Goal: Transaction & Acquisition: Purchase product/service

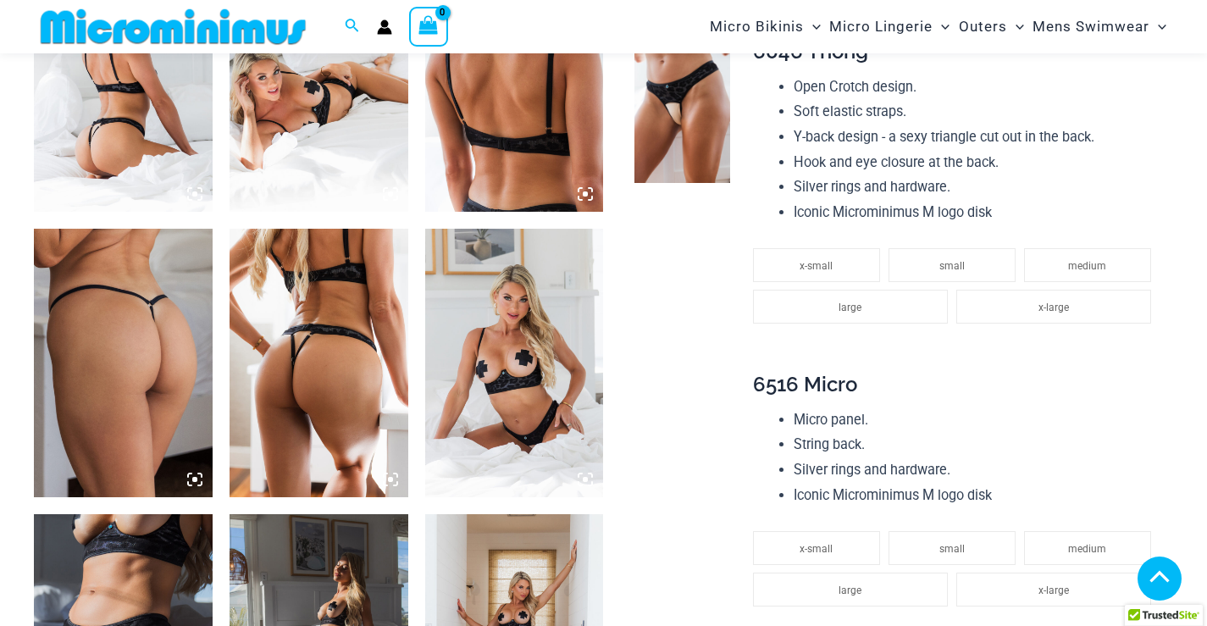
scroll to position [1082, 0]
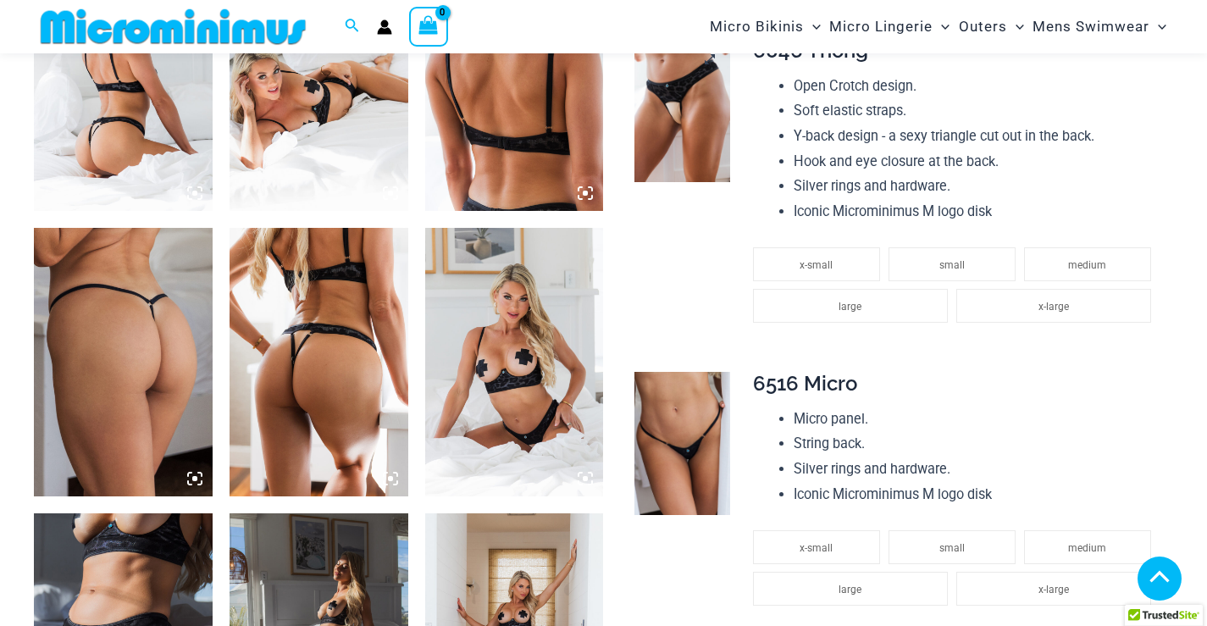
click at [659, 114] on img at bounding box center [682, 110] width 96 height 143
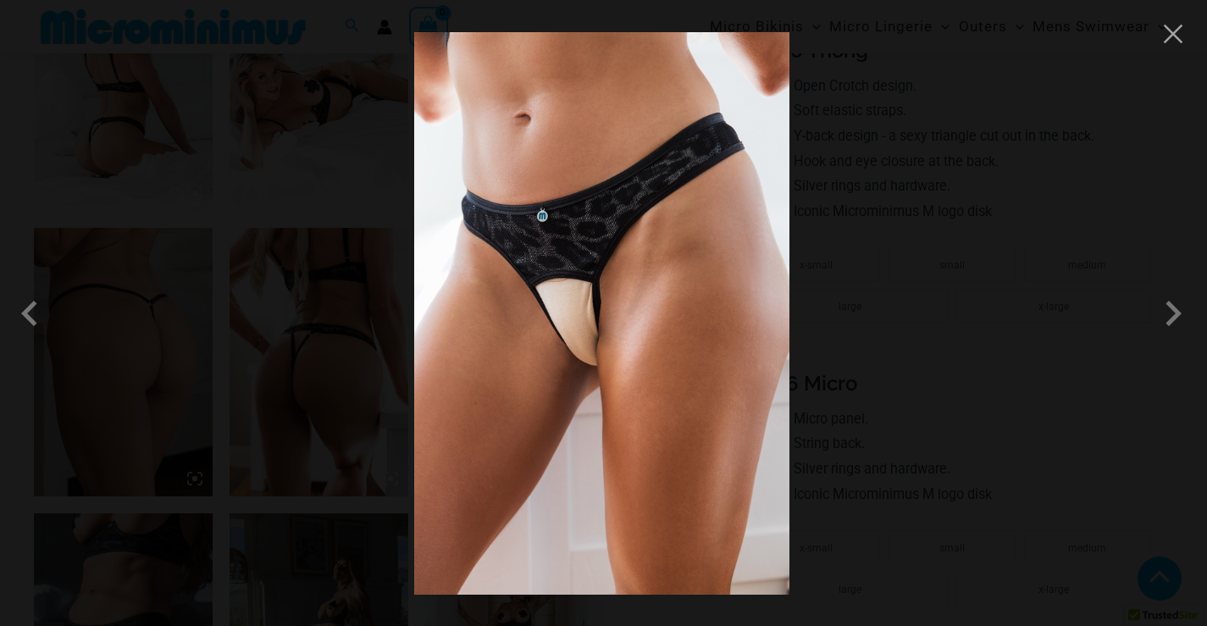
click at [659, 331] on img at bounding box center [601, 313] width 375 height 562
click at [1184, 41] on button "Close" at bounding box center [1172, 33] width 25 height 25
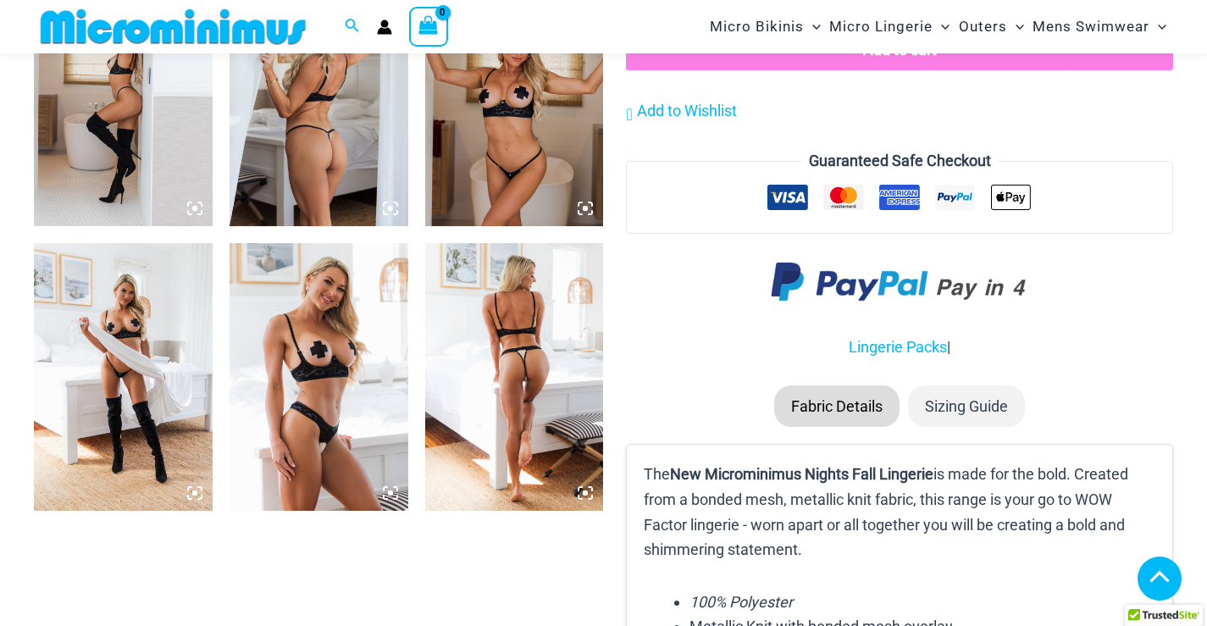
scroll to position [2014, 0]
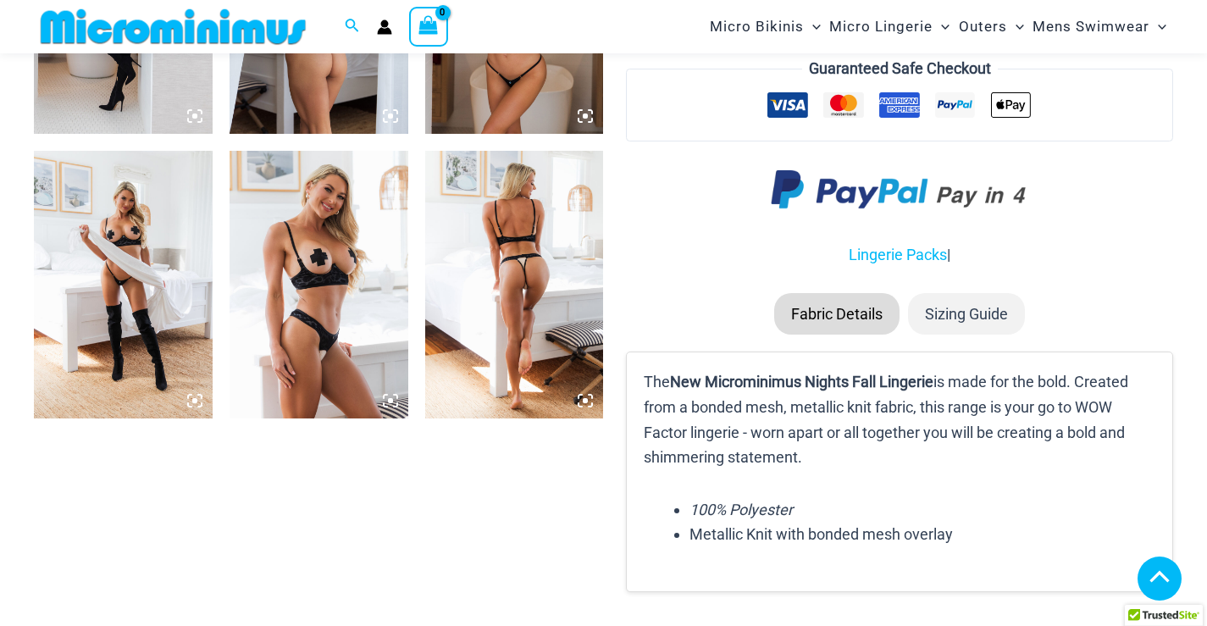
click at [522, 294] on img at bounding box center [514, 285] width 179 height 268
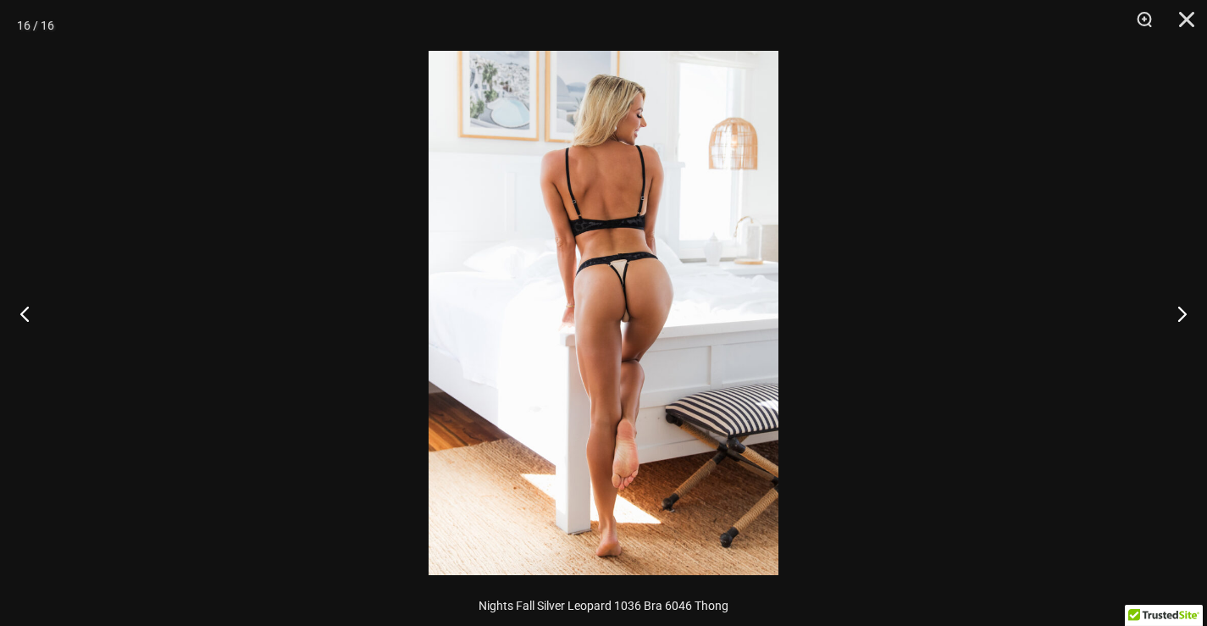
click at [645, 346] on img at bounding box center [604, 313] width 350 height 524
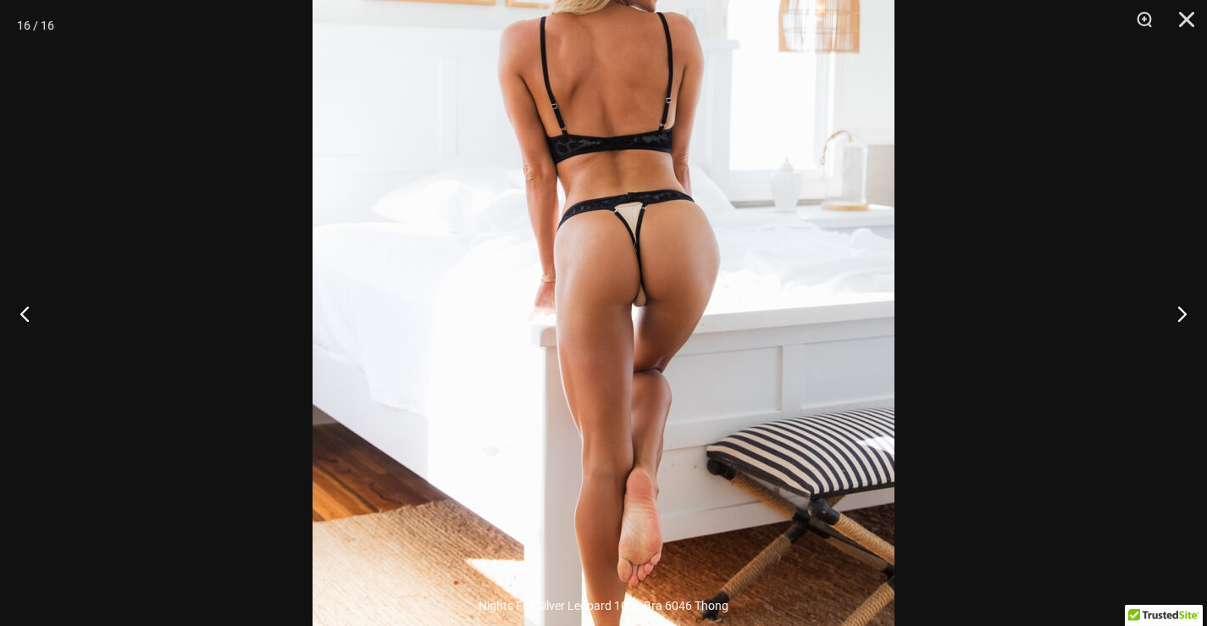
click at [606, 361] on img at bounding box center [604, 291] width 582 height 872
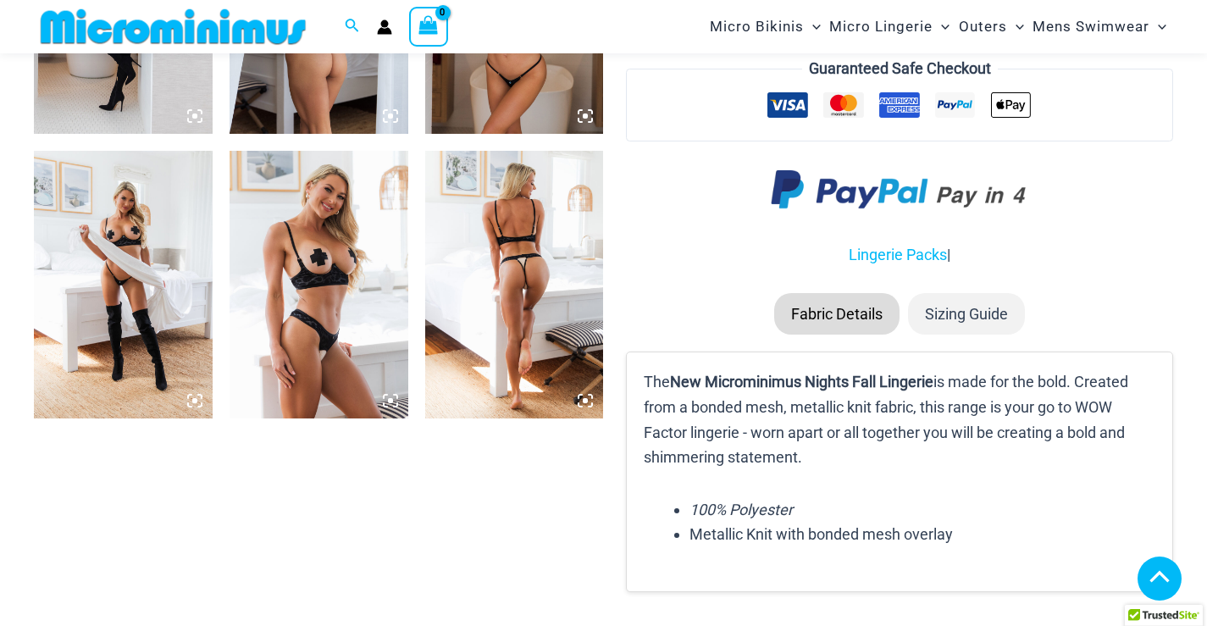
click at [319, 345] on img at bounding box center [319, 285] width 179 height 268
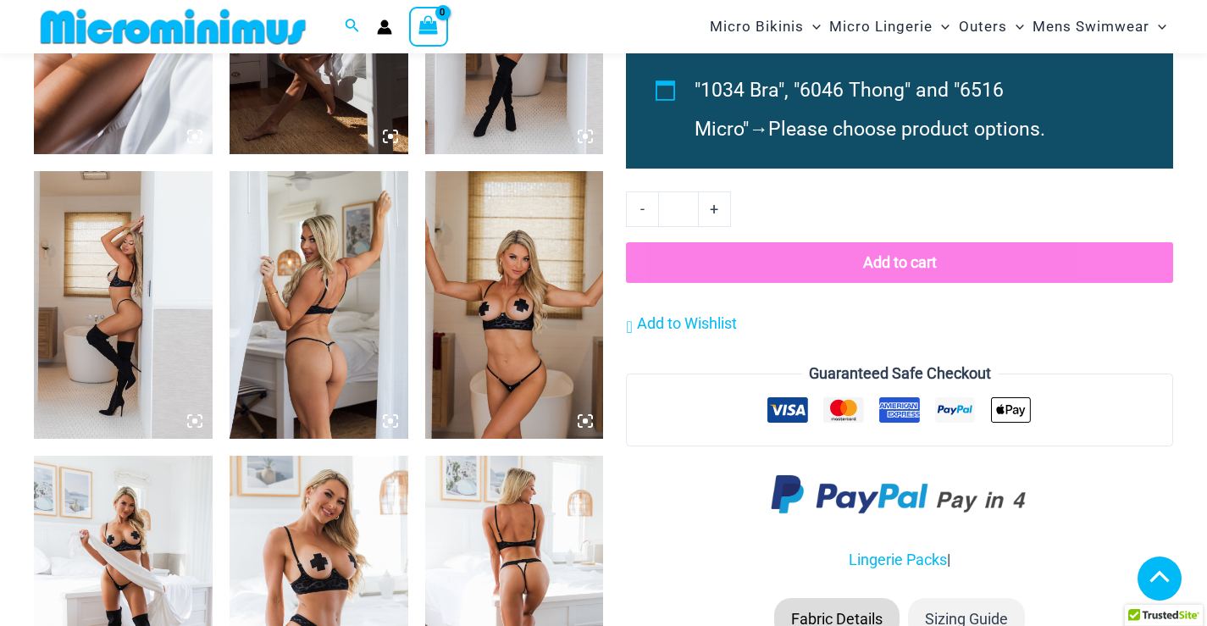
scroll to position [1675, 0]
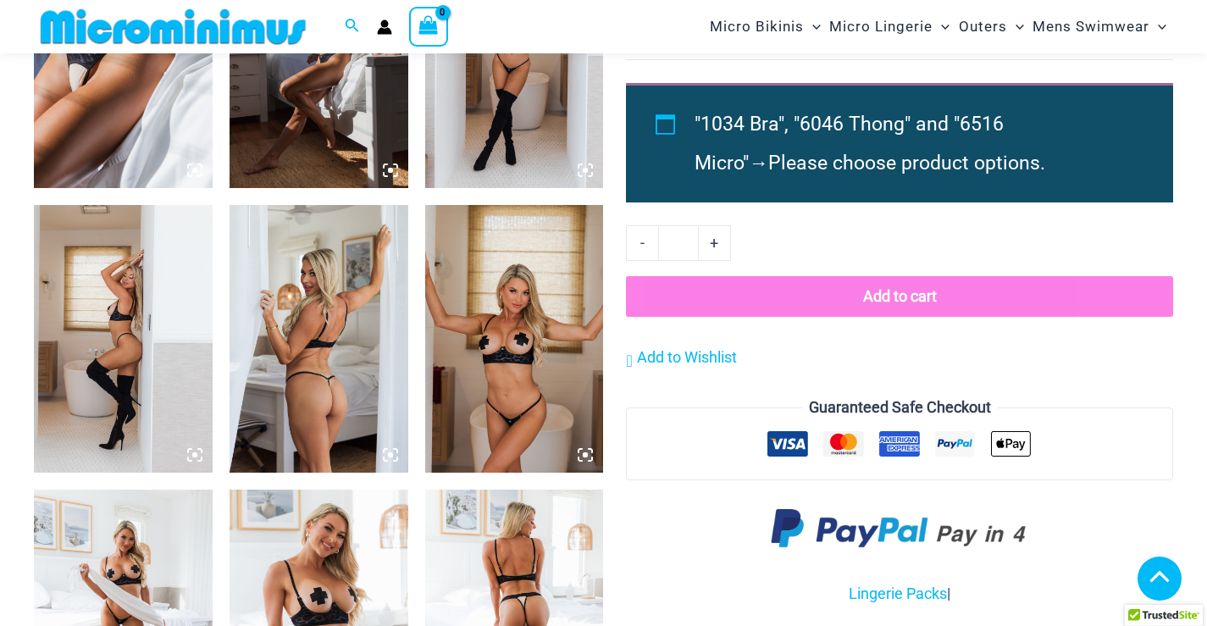
click at [314, 367] on img at bounding box center [319, 339] width 179 height 268
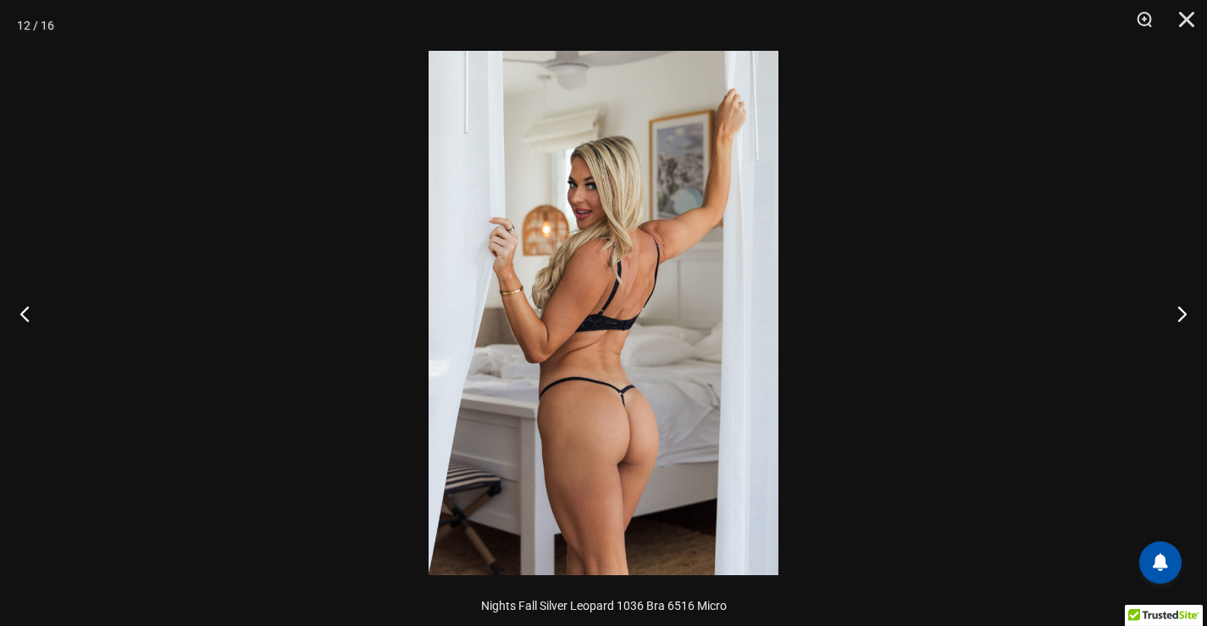
click at [495, 355] on img at bounding box center [604, 313] width 350 height 524
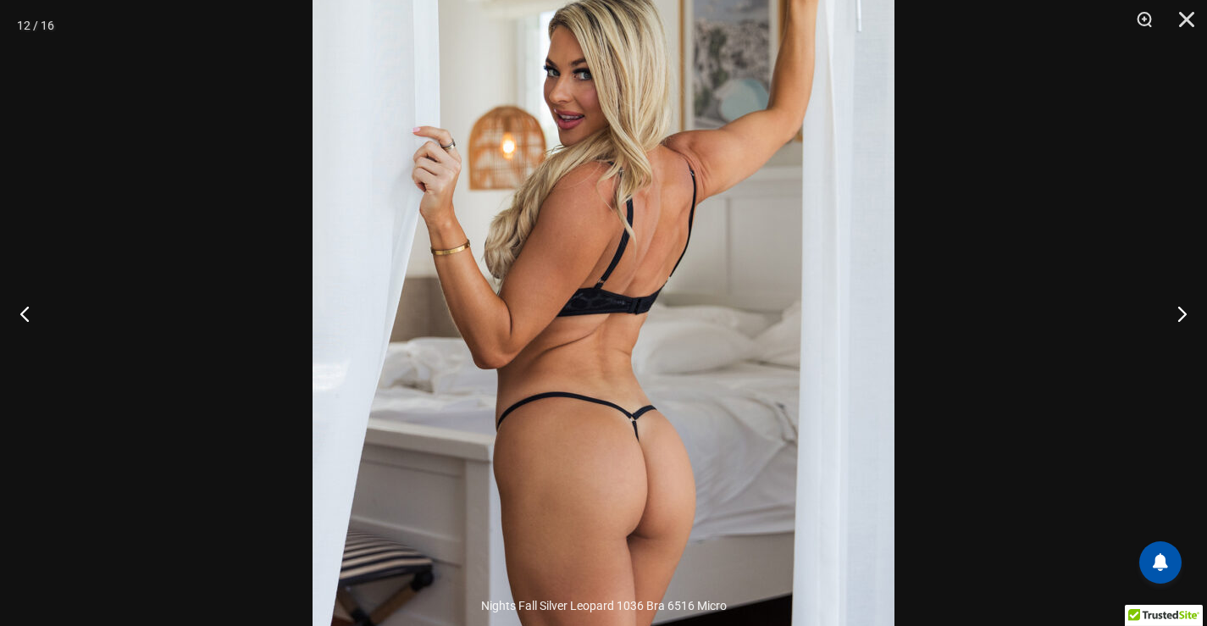
click at [584, 372] on img at bounding box center [604, 285] width 582 height 872
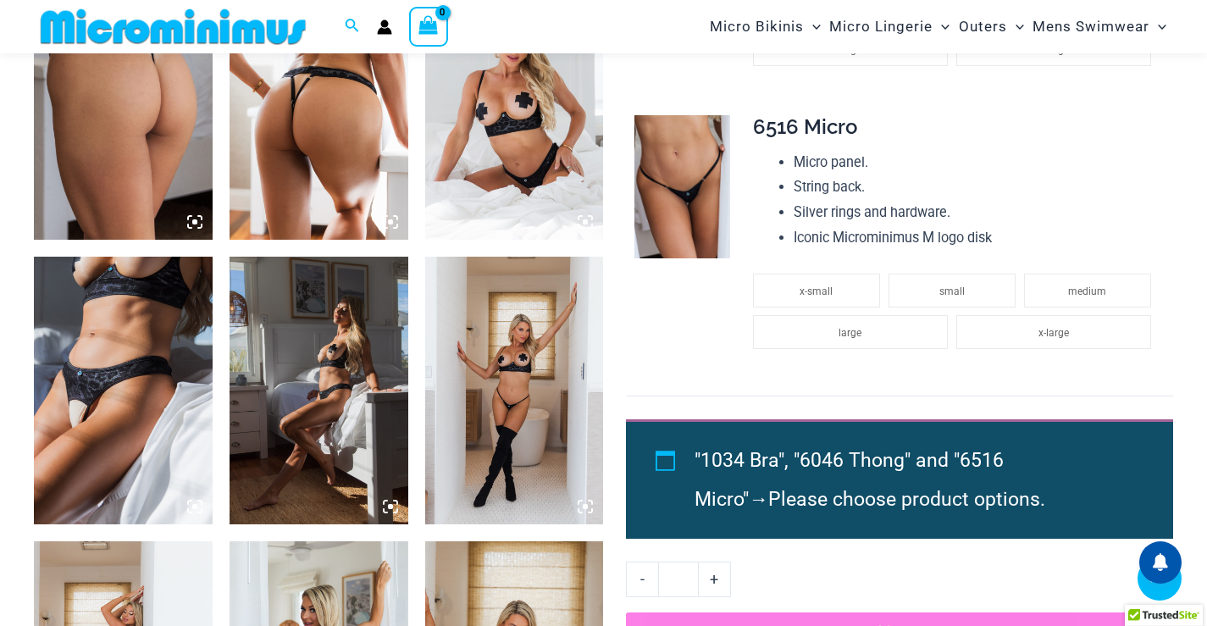
scroll to position [1337, 0]
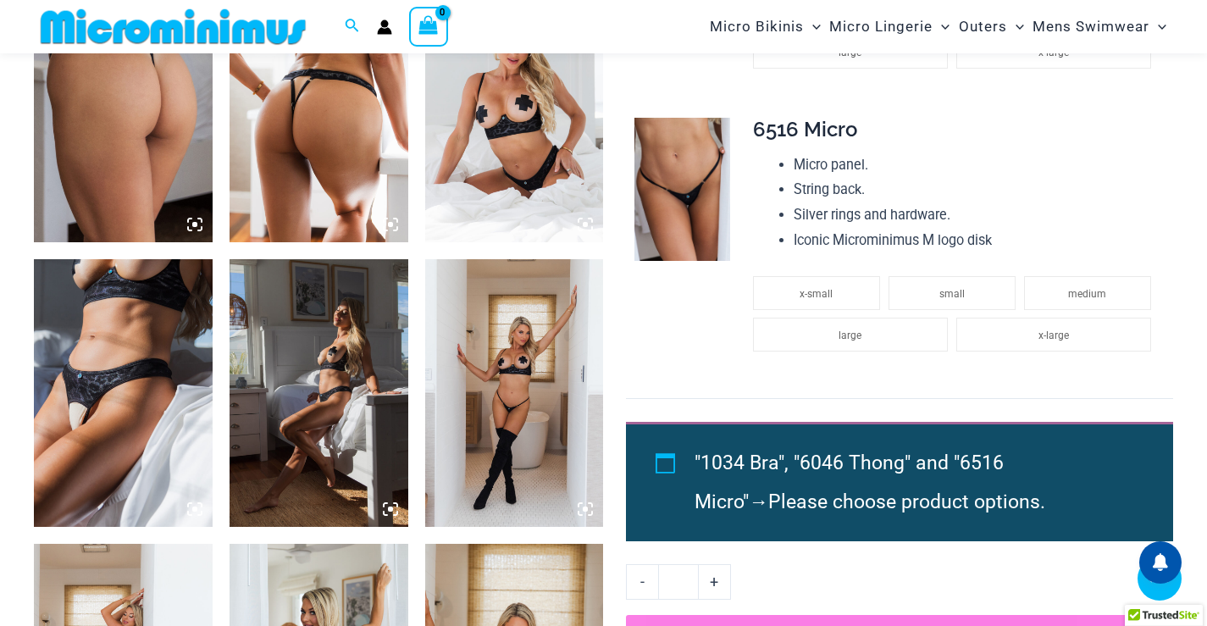
click at [115, 368] on img at bounding box center [123, 393] width 179 height 268
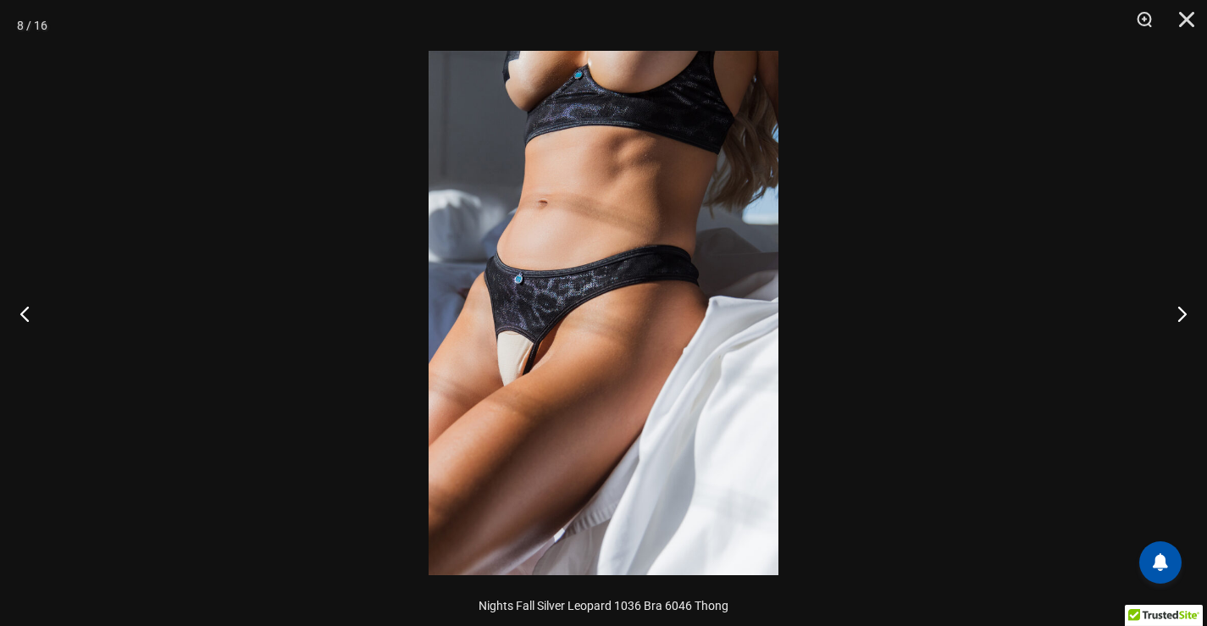
click at [559, 357] on img at bounding box center [604, 313] width 350 height 524
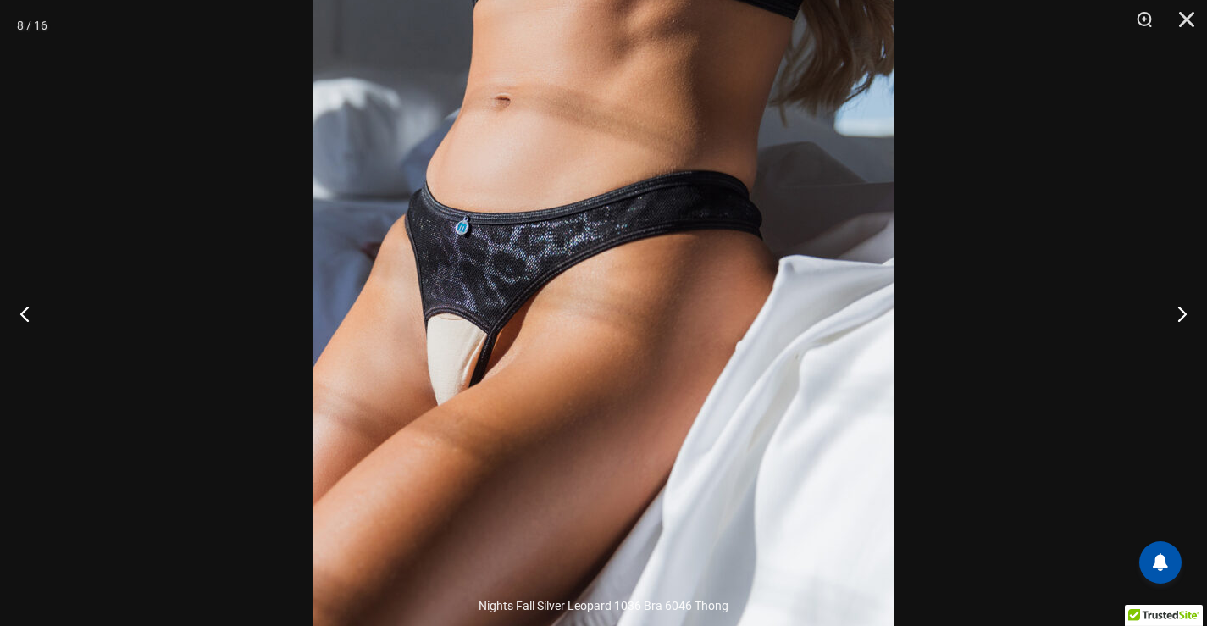
click at [519, 358] on img at bounding box center [604, 284] width 582 height 872
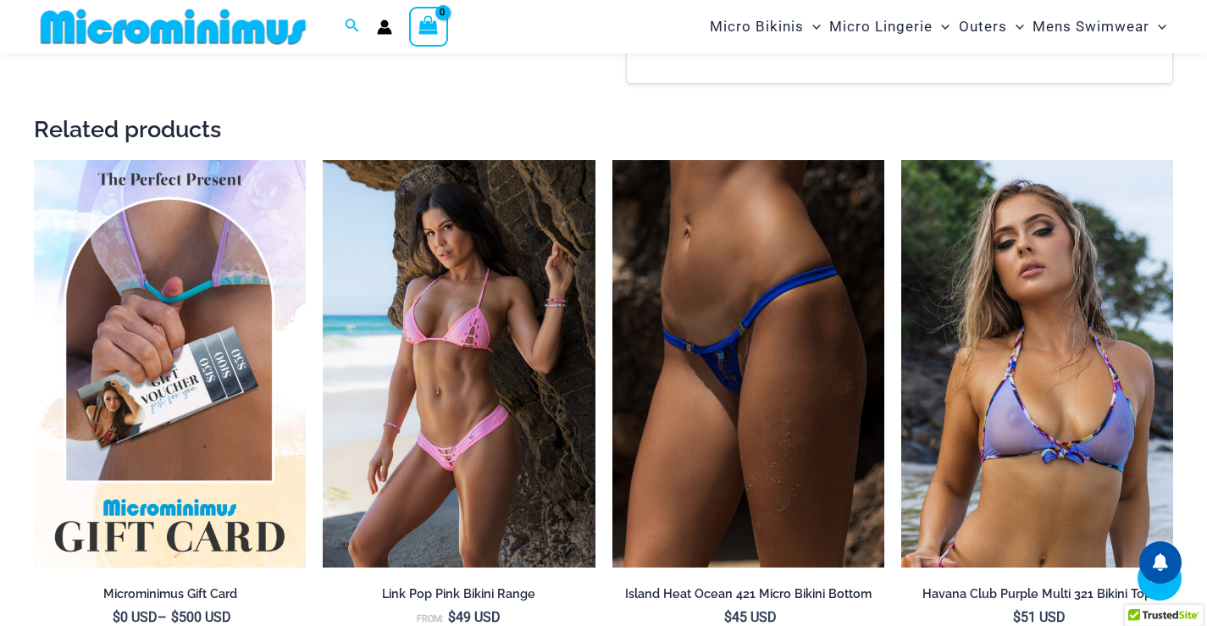
scroll to position [2777, 0]
